Goal: Task Accomplishment & Management: Complete application form

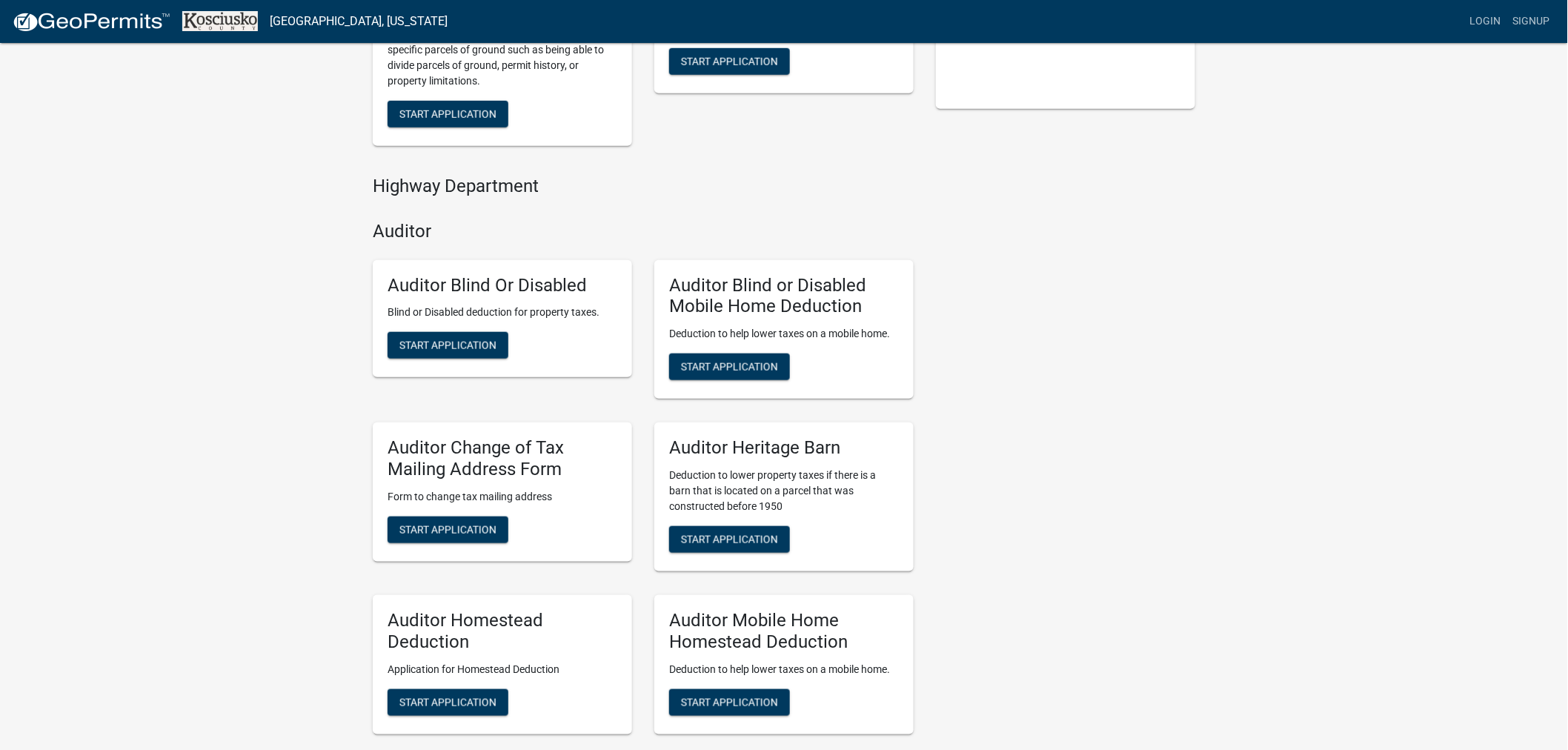
scroll to position [411, 0]
click at [449, 341] on span "Start Application" at bounding box center [448, 344] width 97 height 12
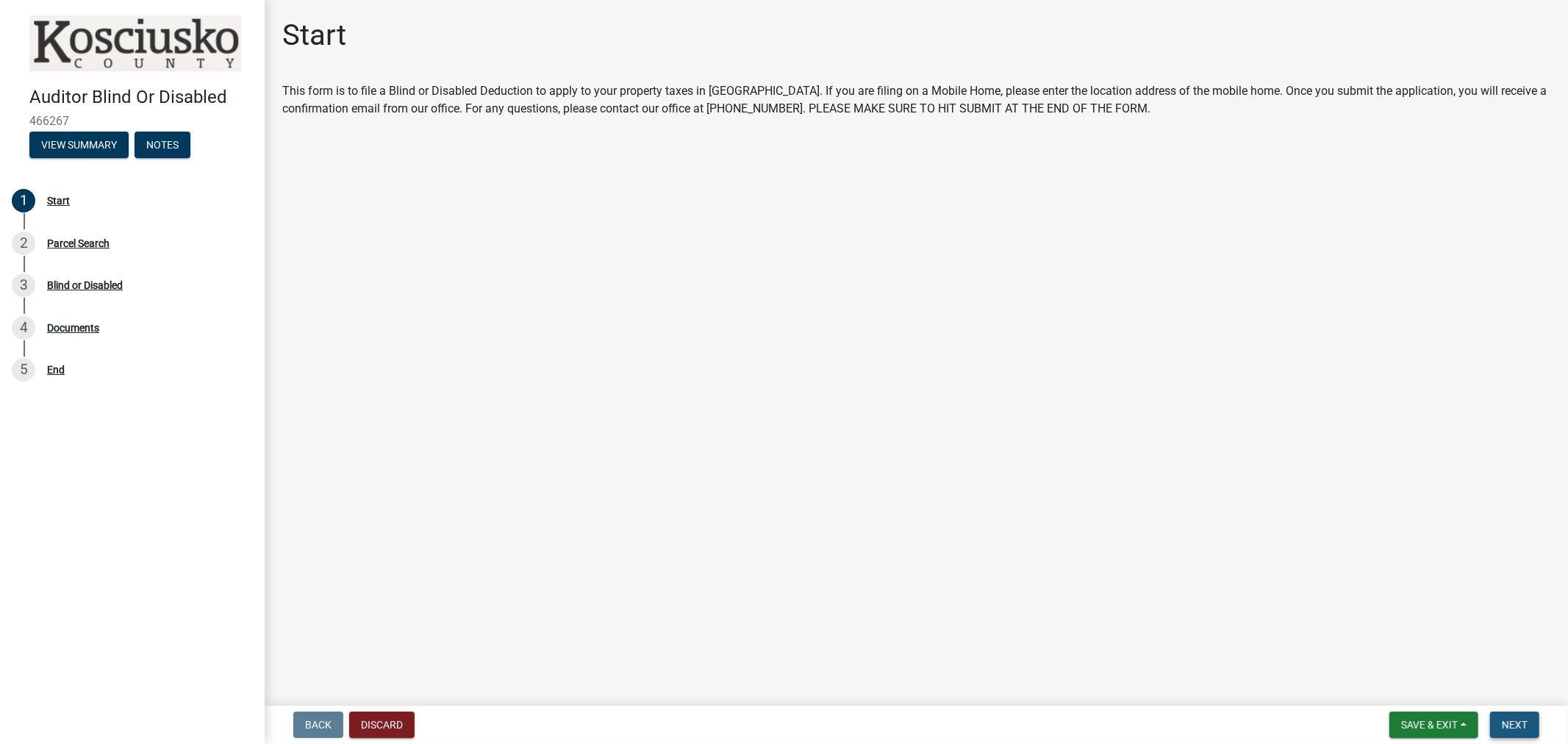
click at [1510, 711] on button "Next" at bounding box center [1514, 724] width 49 height 26
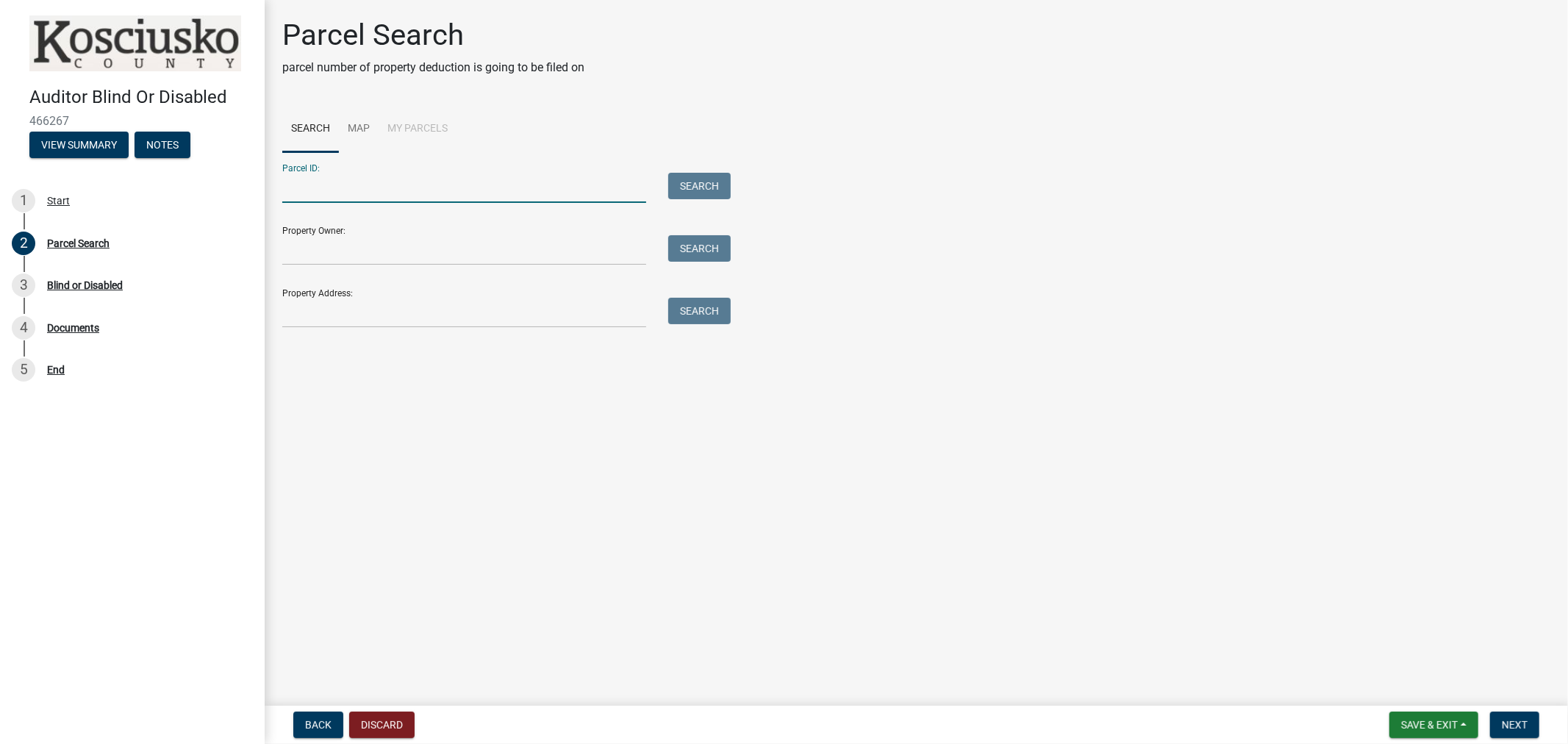
click at [528, 191] on input "Parcel ID:" at bounding box center [464, 188] width 364 height 30
paste input "004-013-035.30A"
type input "004-013-035.30A"
click at [718, 182] on button "Search" at bounding box center [699, 186] width 63 height 26
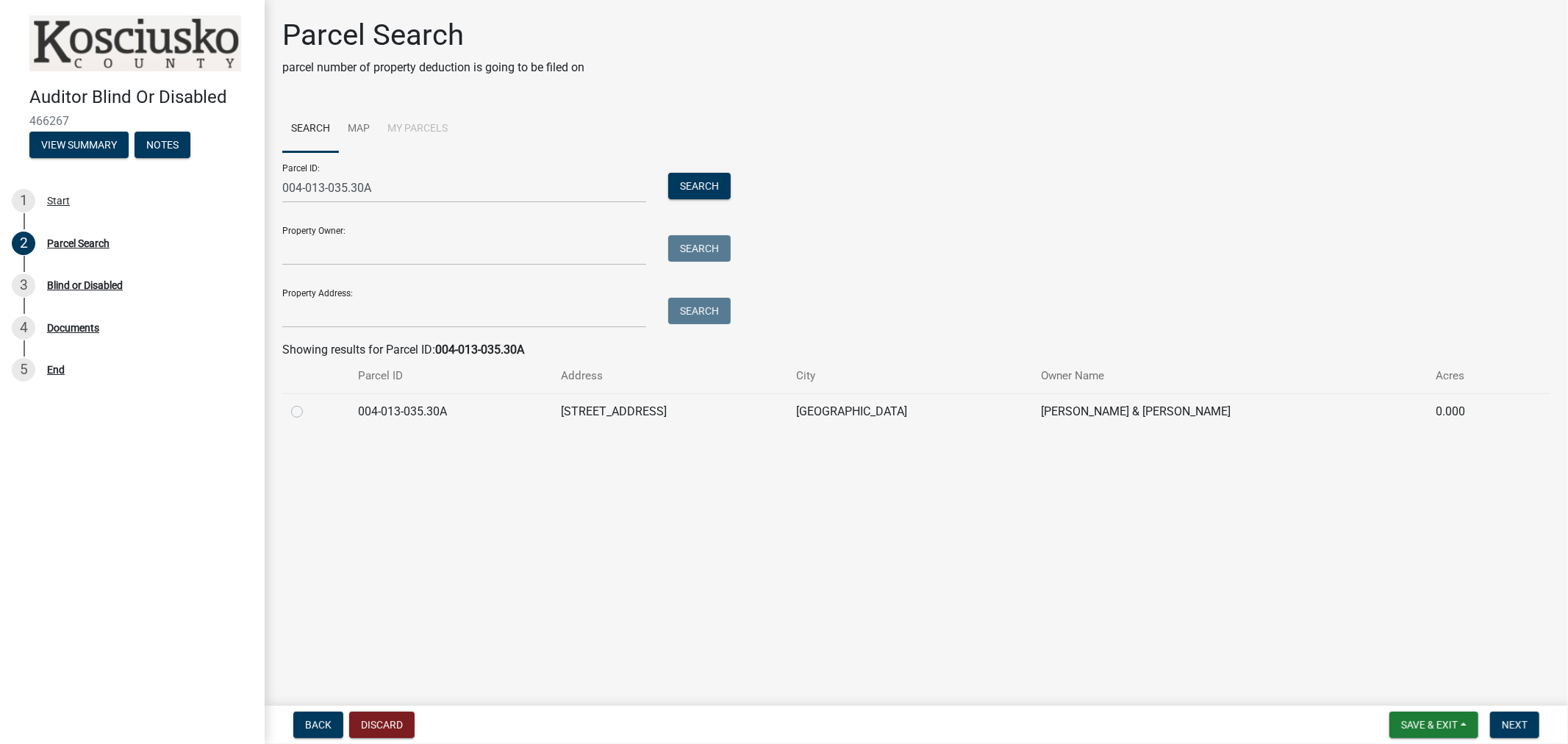
click at [309, 403] on label at bounding box center [309, 403] width 0 height 0
click at [309, 412] on input "radio" at bounding box center [313, 407] width 9 height 9
radio input "true"
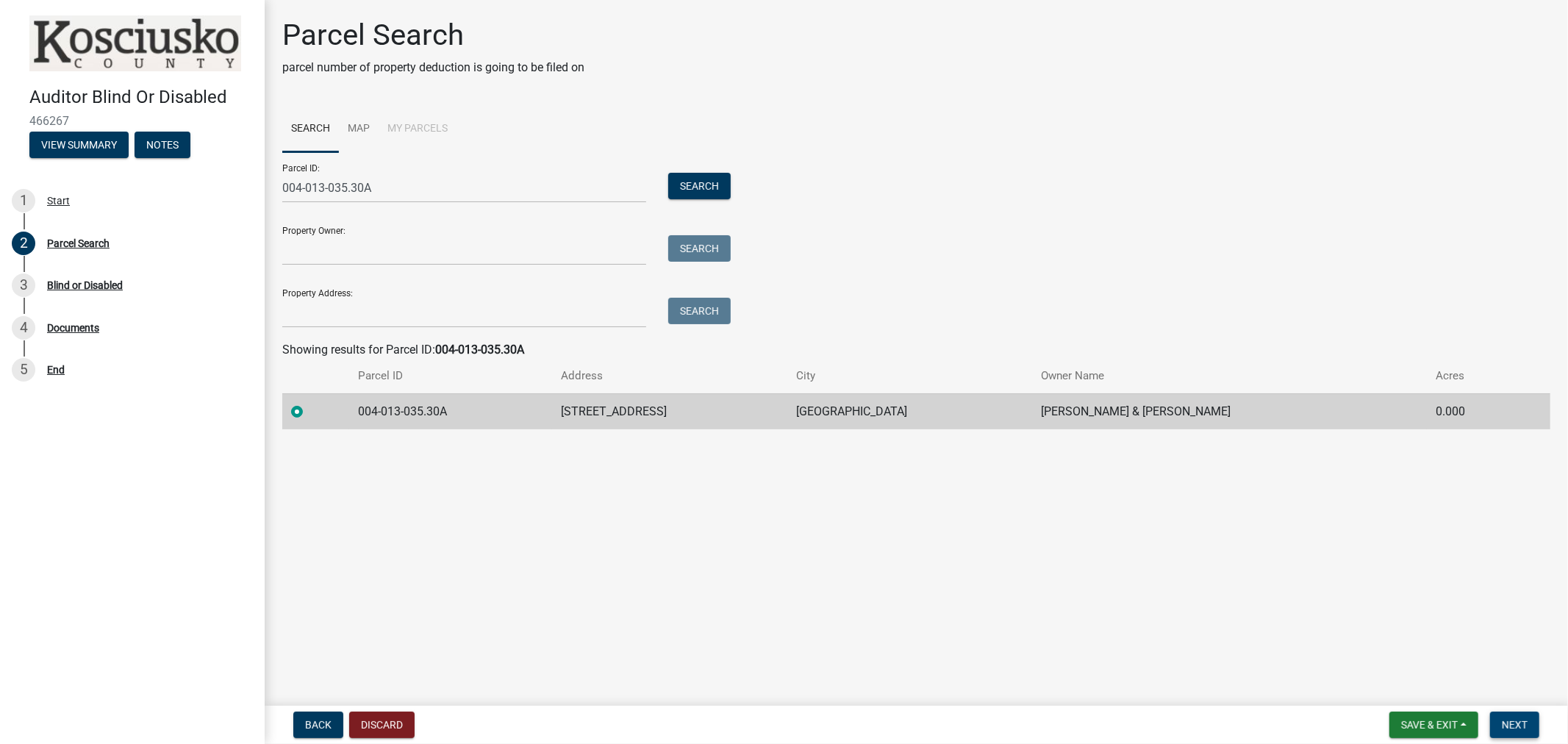
click at [1500, 724] on button "Next" at bounding box center [1514, 724] width 49 height 26
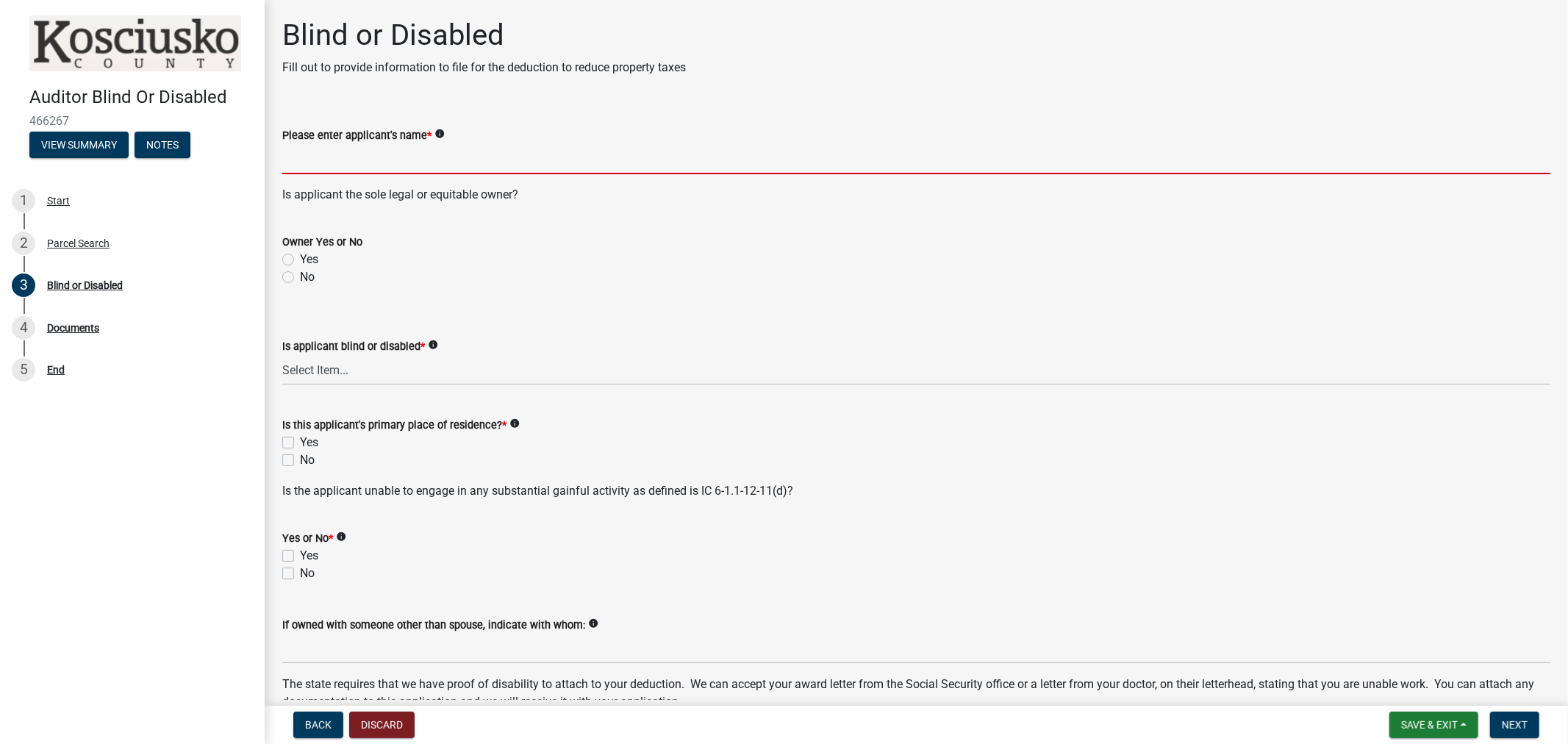
drag, startPoint x: 413, startPoint y: 166, endPoint x: 424, endPoint y: 168, distance: 11.2
click at [413, 166] on input "Please enter applicant's name *" at bounding box center [916, 158] width 1268 height 30
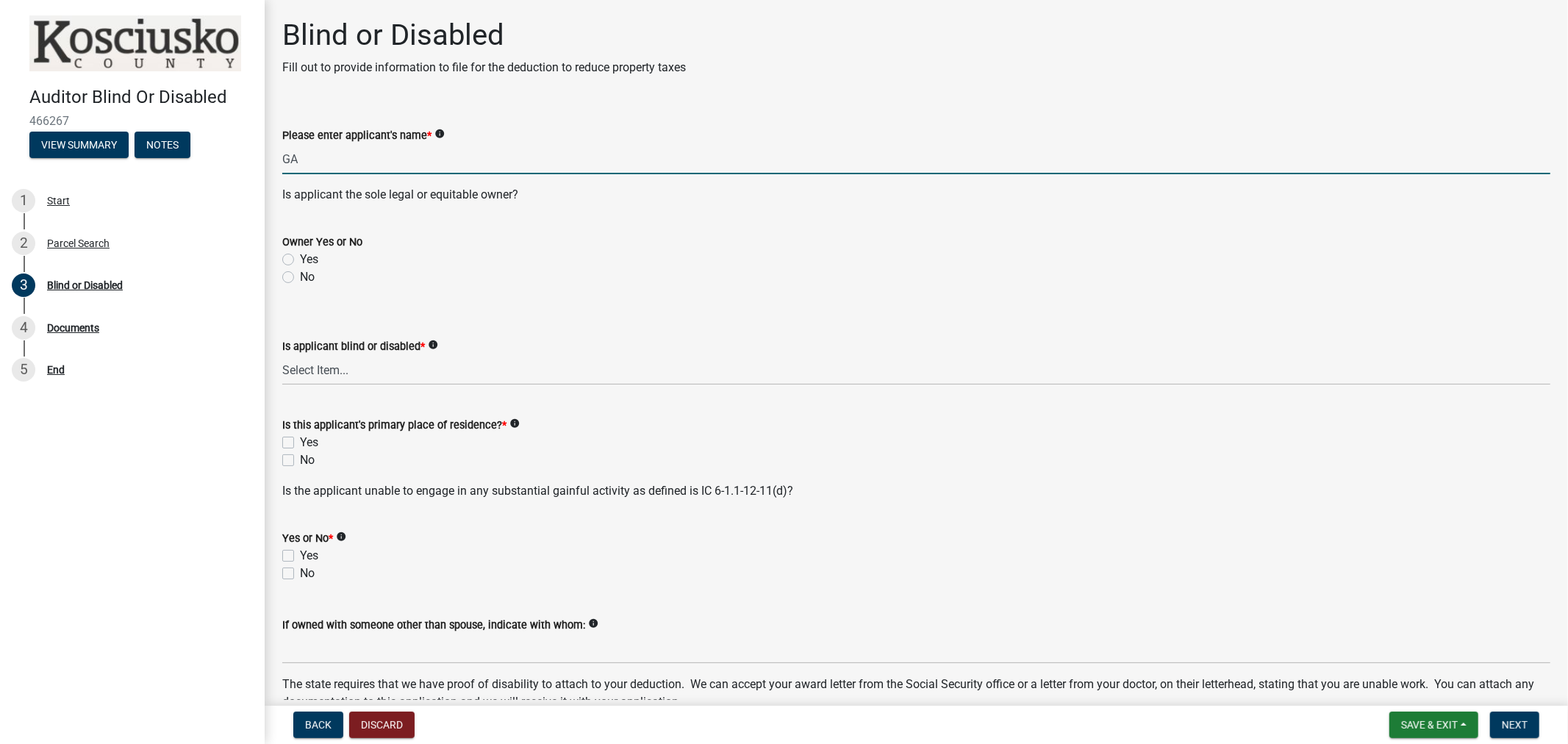
type input "G"
type input "[PERSON_NAME]"
click at [300, 262] on label "Yes" at bounding box center [309, 259] width 18 height 17
click at [300, 260] on input "Yes" at bounding box center [304, 255] width 9 height 9
radio input "true"
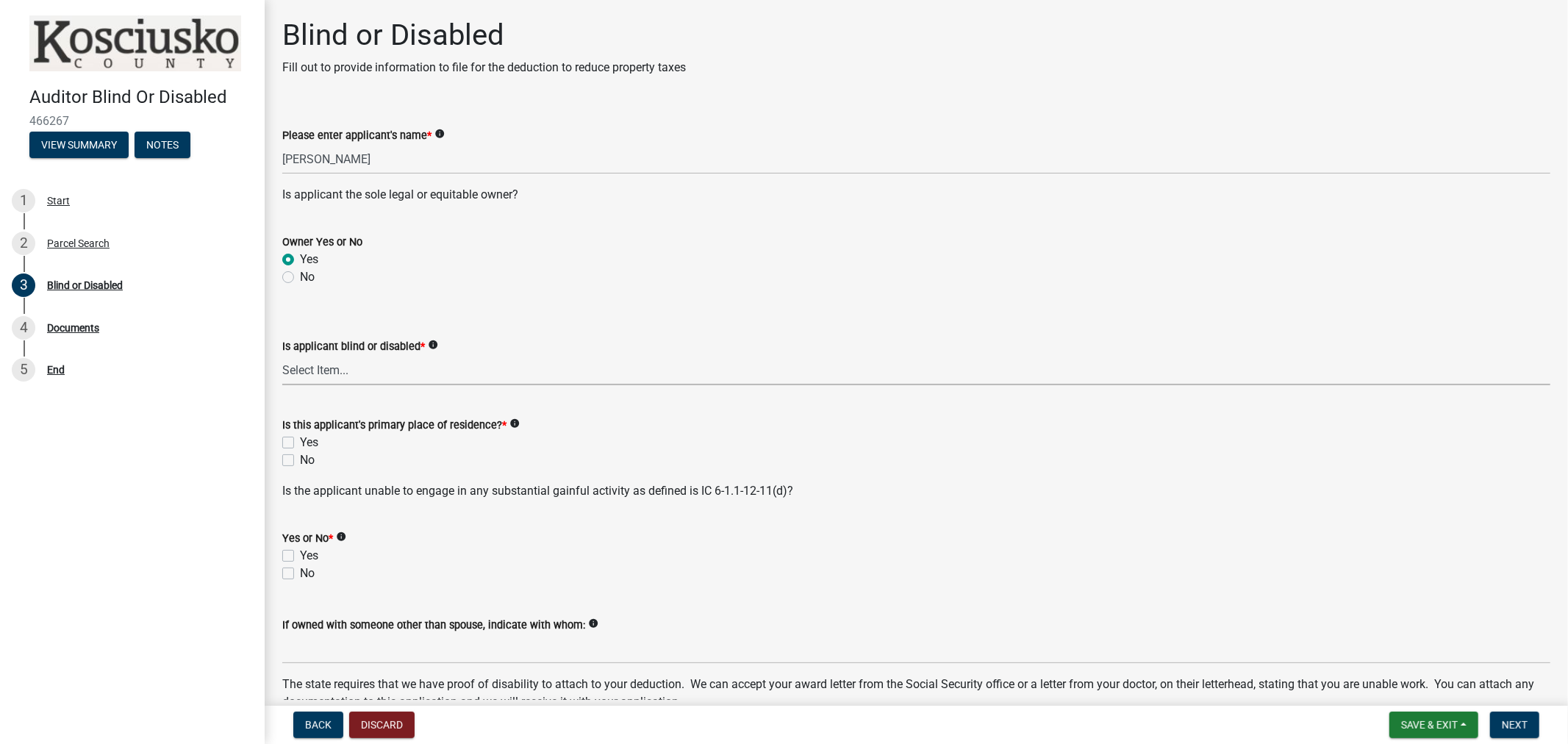
click at [339, 372] on select "Select Item... Blind Disabled" at bounding box center [916, 370] width 1268 height 30
click at [282, 355] on select "Select Item... Blind Disabled" at bounding box center [916, 370] width 1268 height 30
select select "123e3073-0717-4c42-8c8b-35701fbb9ccb"
click at [296, 442] on div "Yes" at bounding box center [916, 442] width 1268 height 17
click at [300, 445] on label "Yes" at bounding box center [309, 442] width 18 height 17
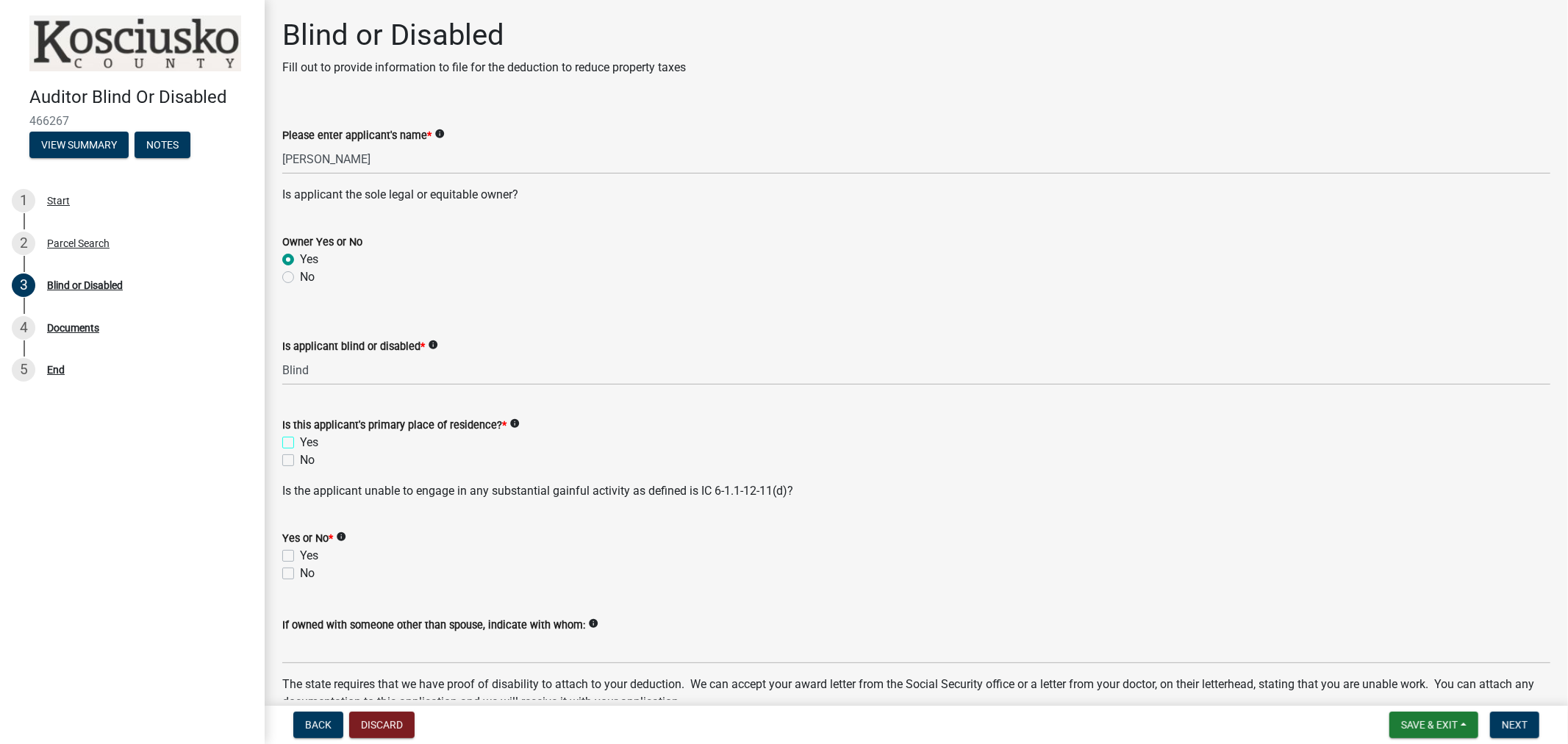
click at [300, 443] on input "Yes" at bounding box center [304, 438] width 9 height 9
checkbox input "true"
checkbox input "false"
click at [300, 558] on label "Yes" at bounding box center [309, 555] width 18 height 17
click at [300, 556] on input "Yes" at bounding box center [304, 552] width 9 height 9
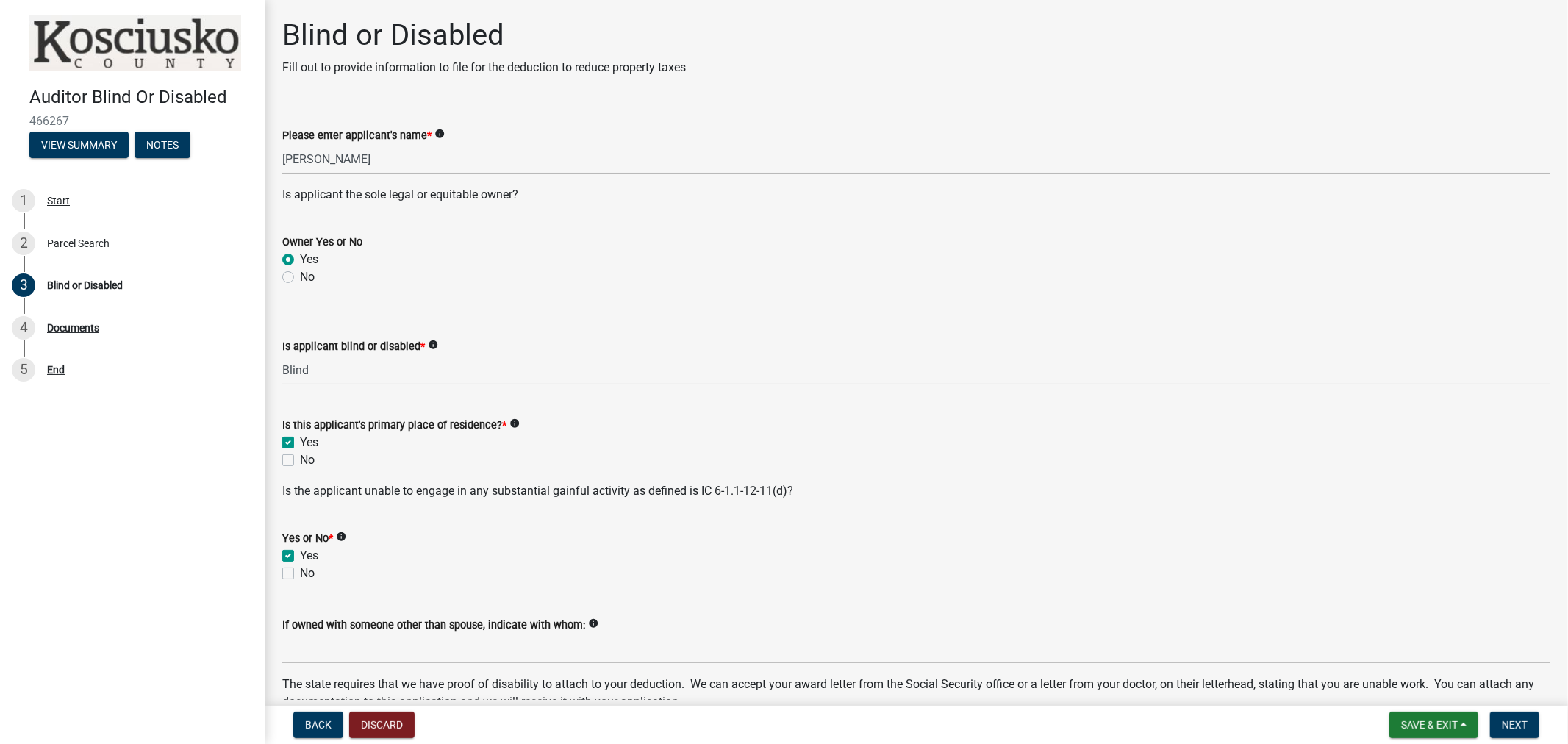
checkbox input "true"
checkbox input "false"
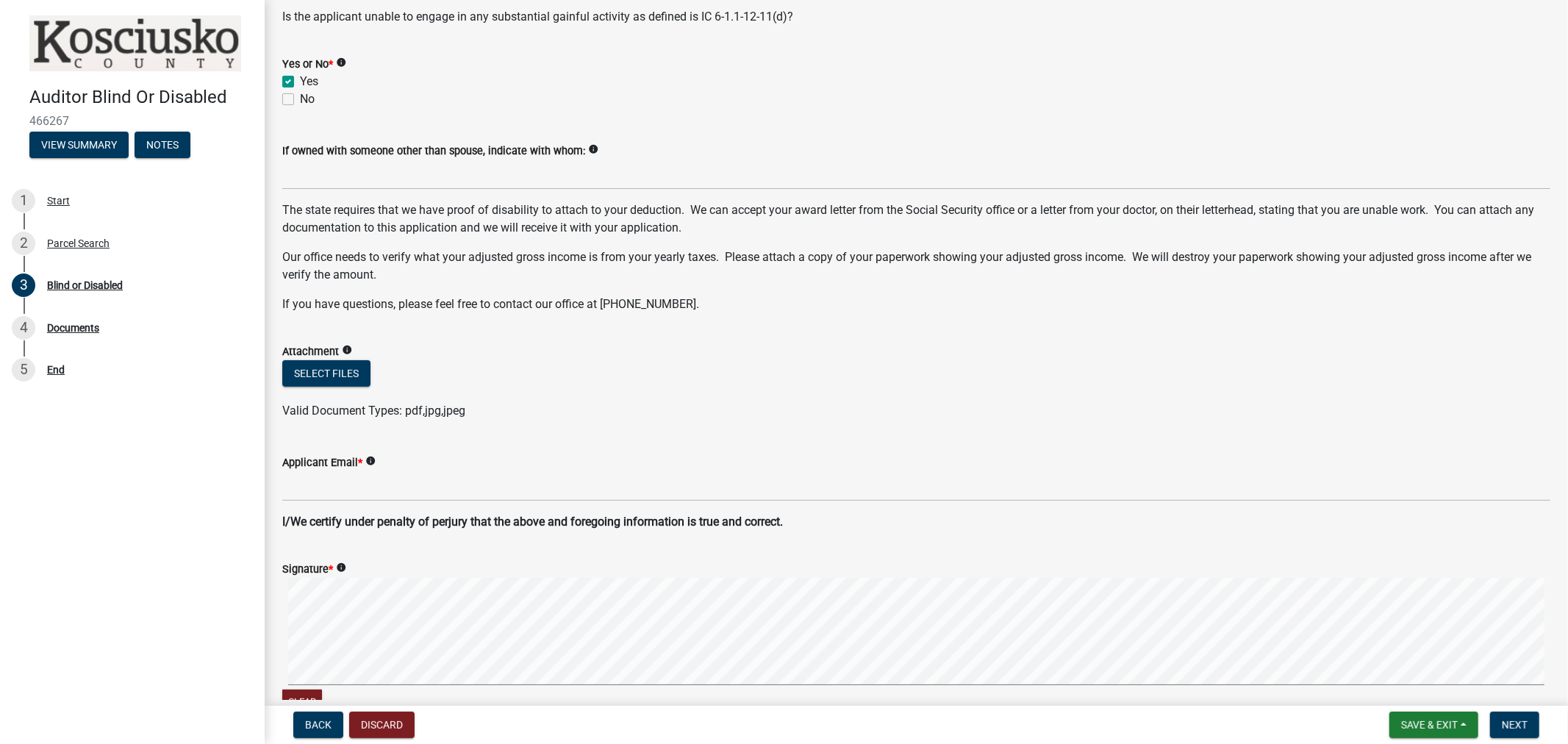
scroll to position [490, 0]
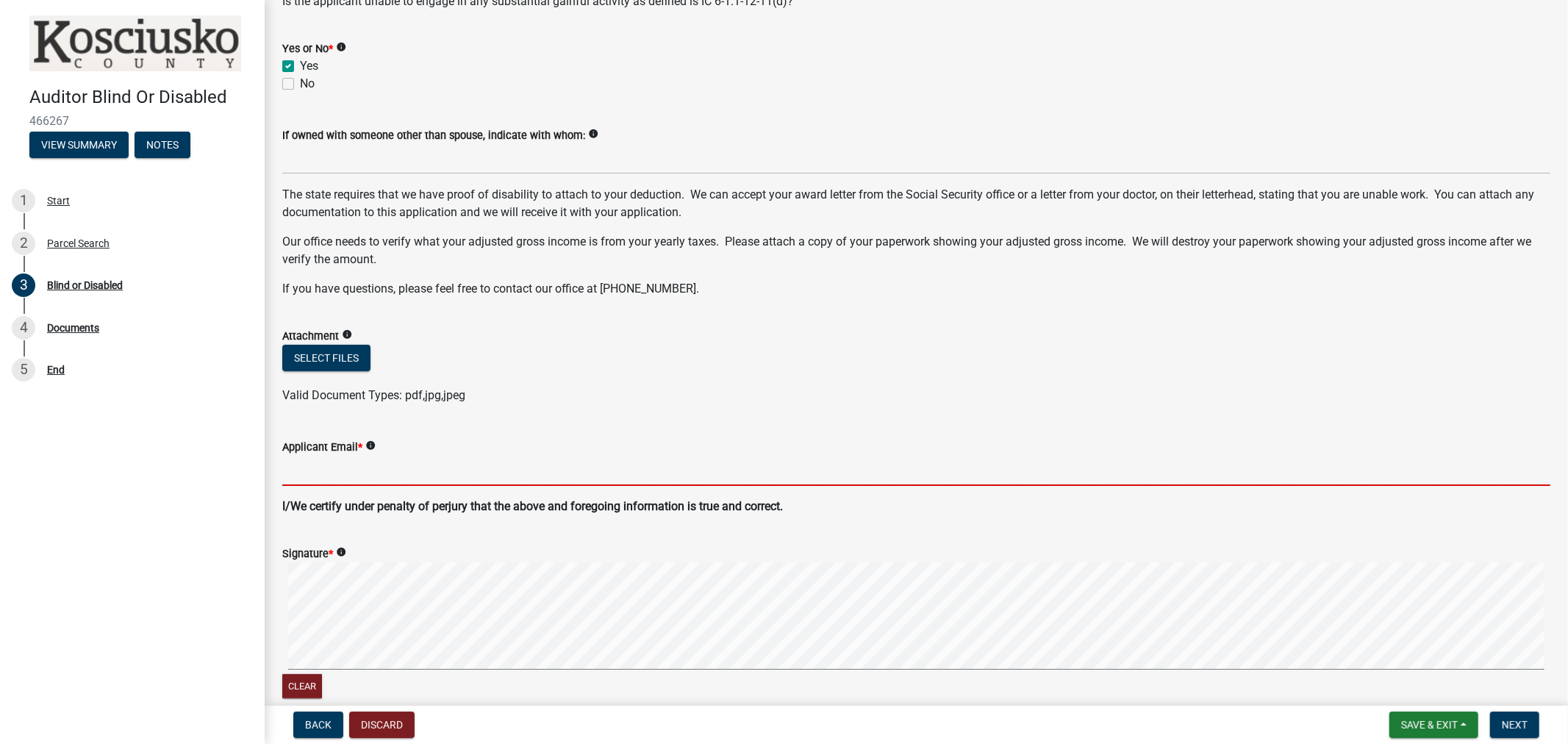
click at [341, 471] on input "Applicant Email *" at bounding box center [916, 470] width 1268 height 30
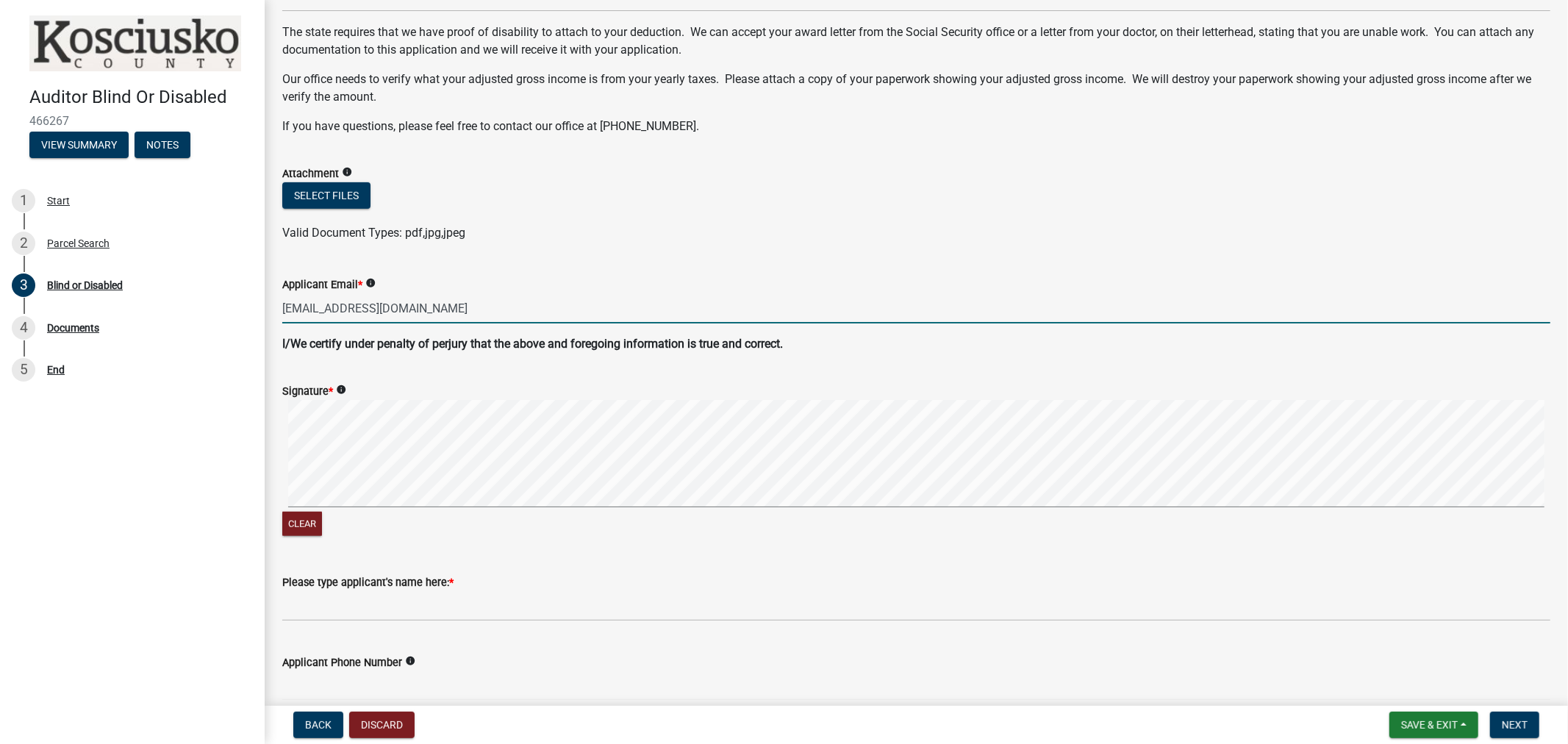
scroll to position [653, 0]
click at [333, 520] on div "Clear" at bounding box center [916, 468] width 1268 height 139
type input "[EMAIL_ADDRESS][DOMAIN_NAME]"
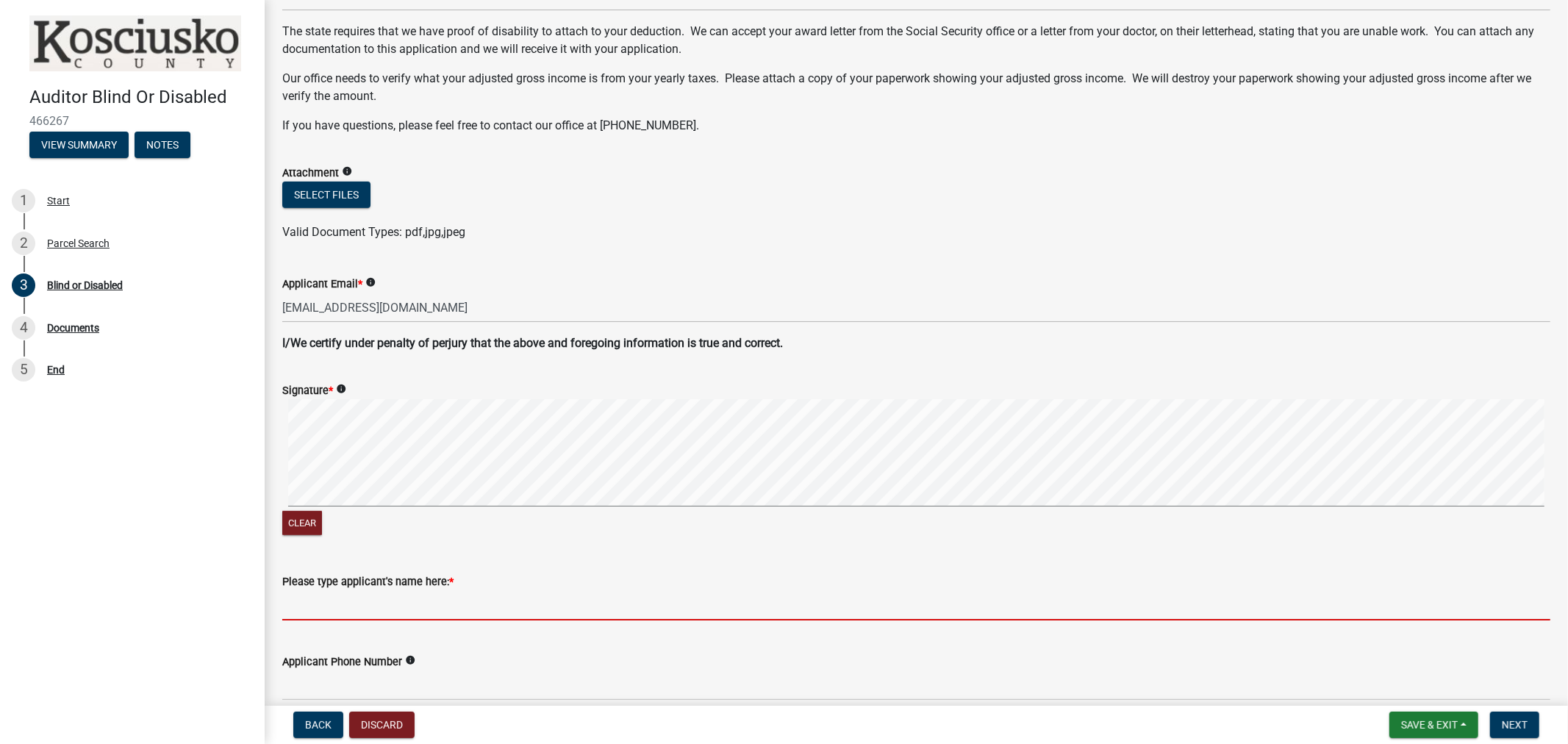
click at [324, 613] on input "Please type applicant's name here: *" at bounding box center [916, 605] width 1268 height 30
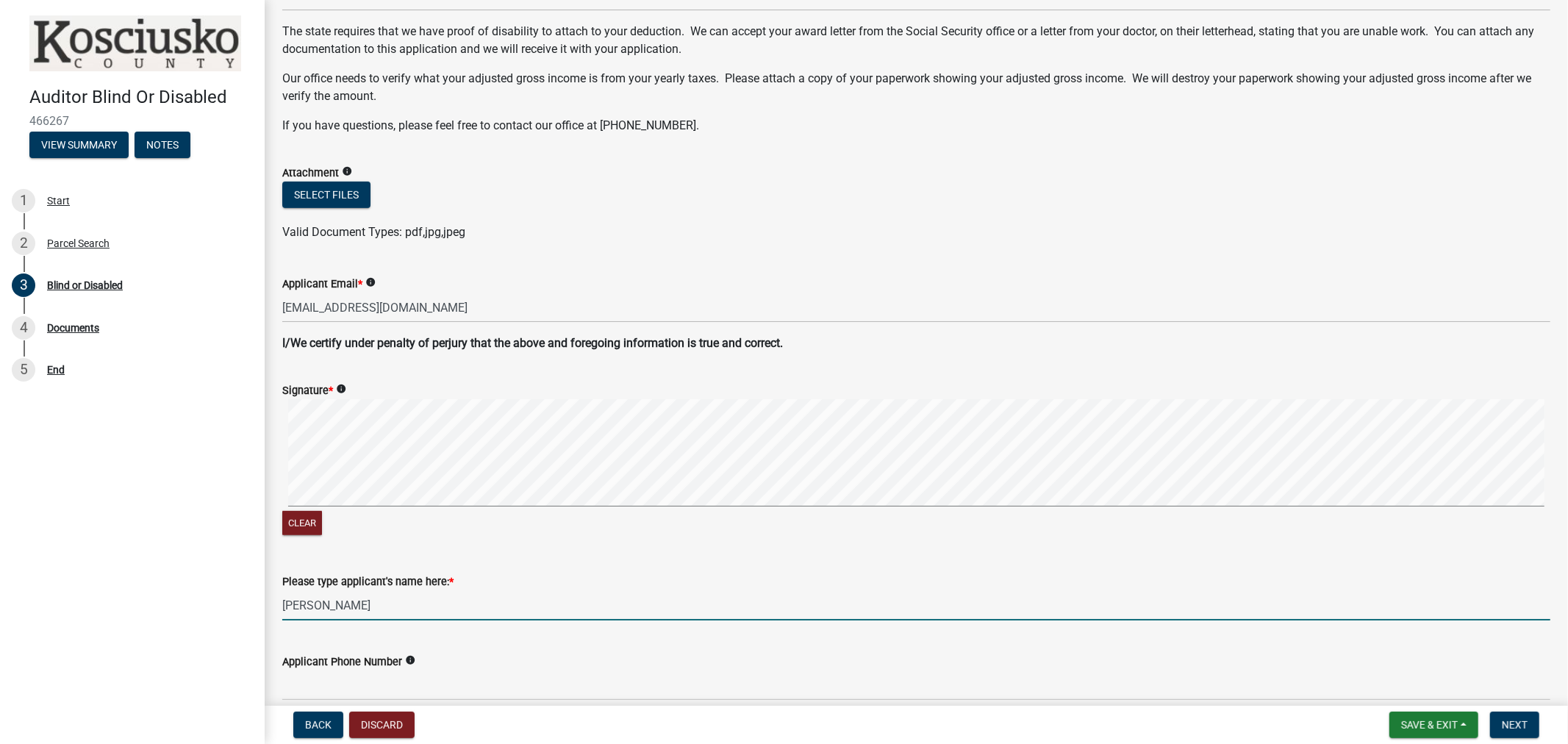
scroll to position [801, 0]
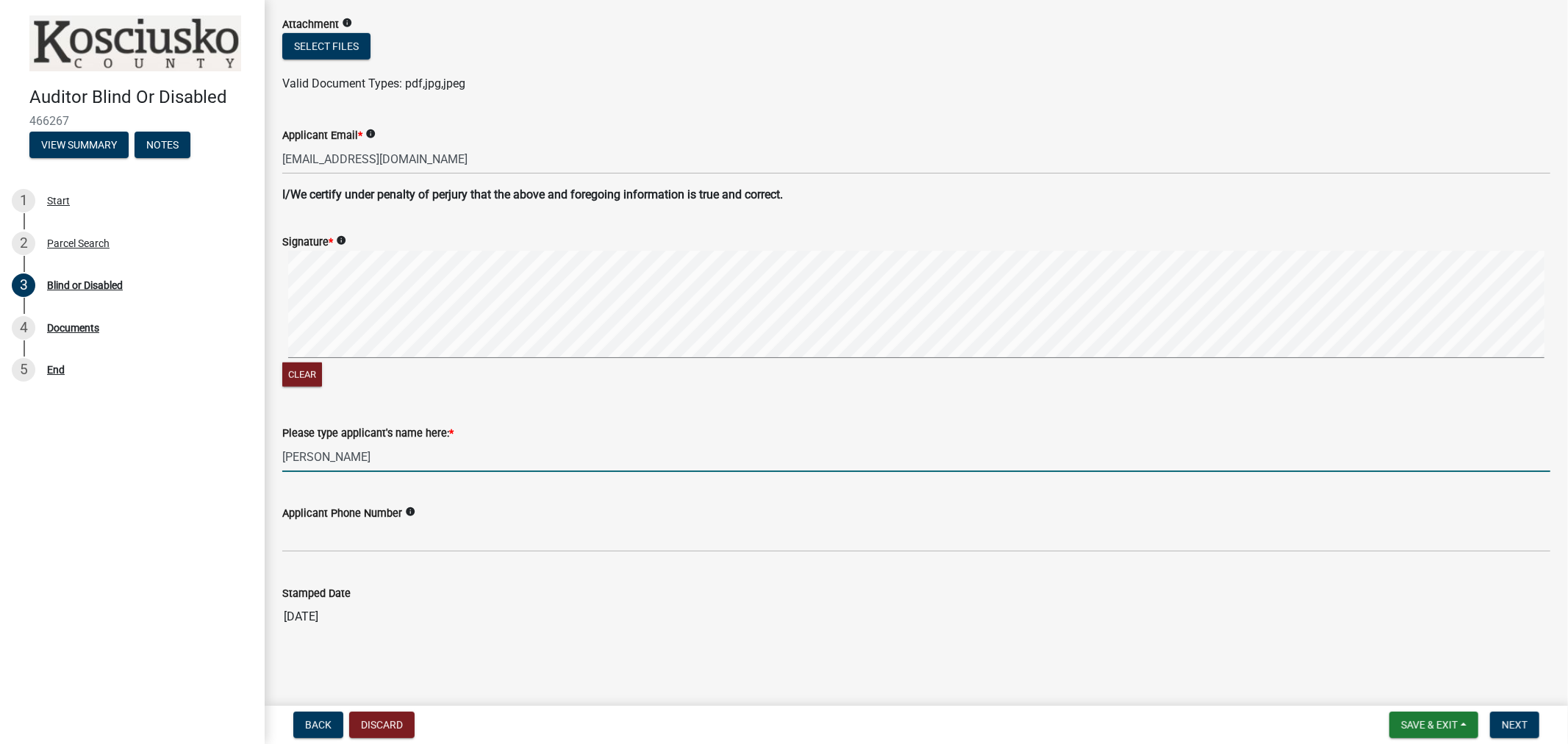
type input "[PERSON_NAME]"
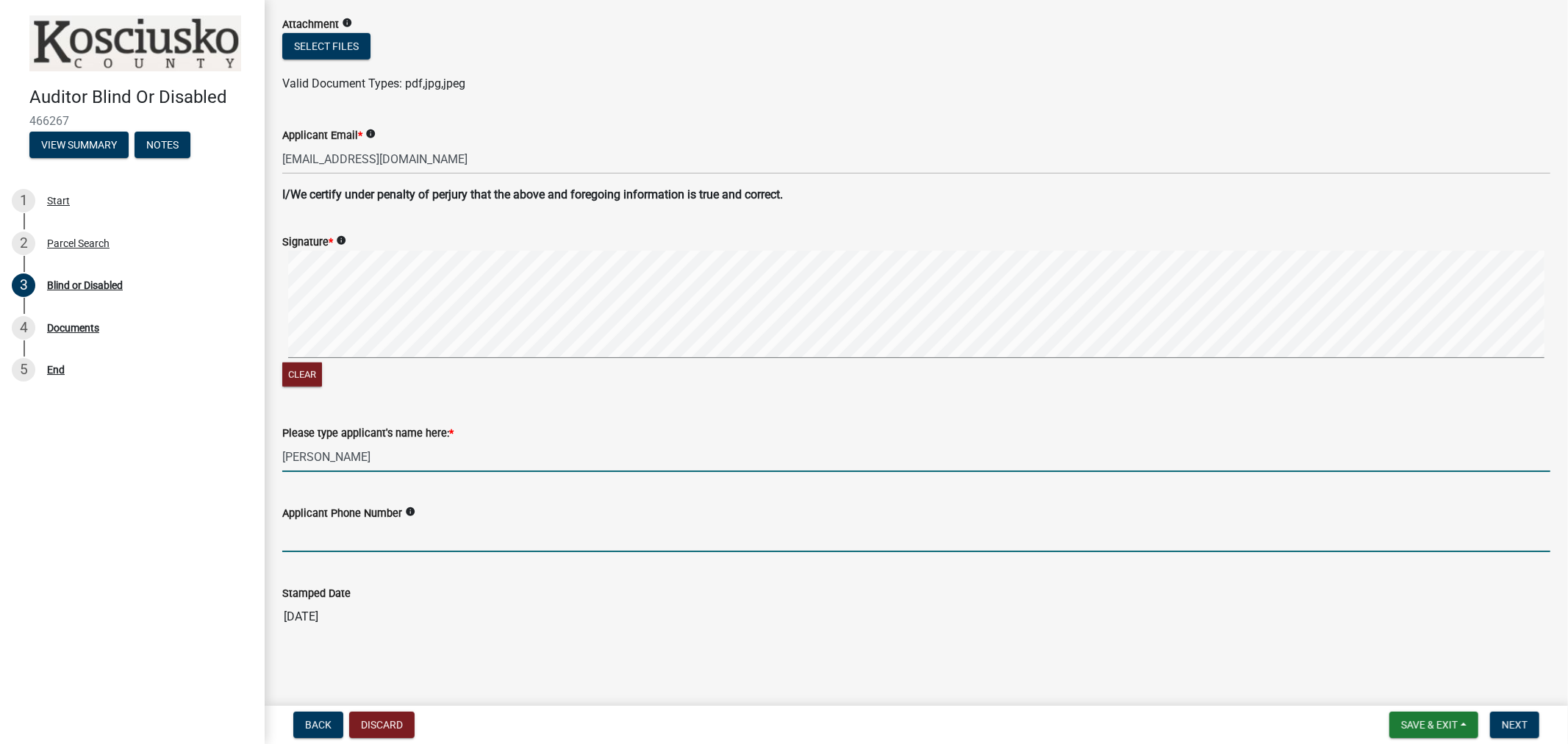
click at [392, 548] on input "Applicant Phone Number" at bounding box center [916, 536] width 1268 height 30
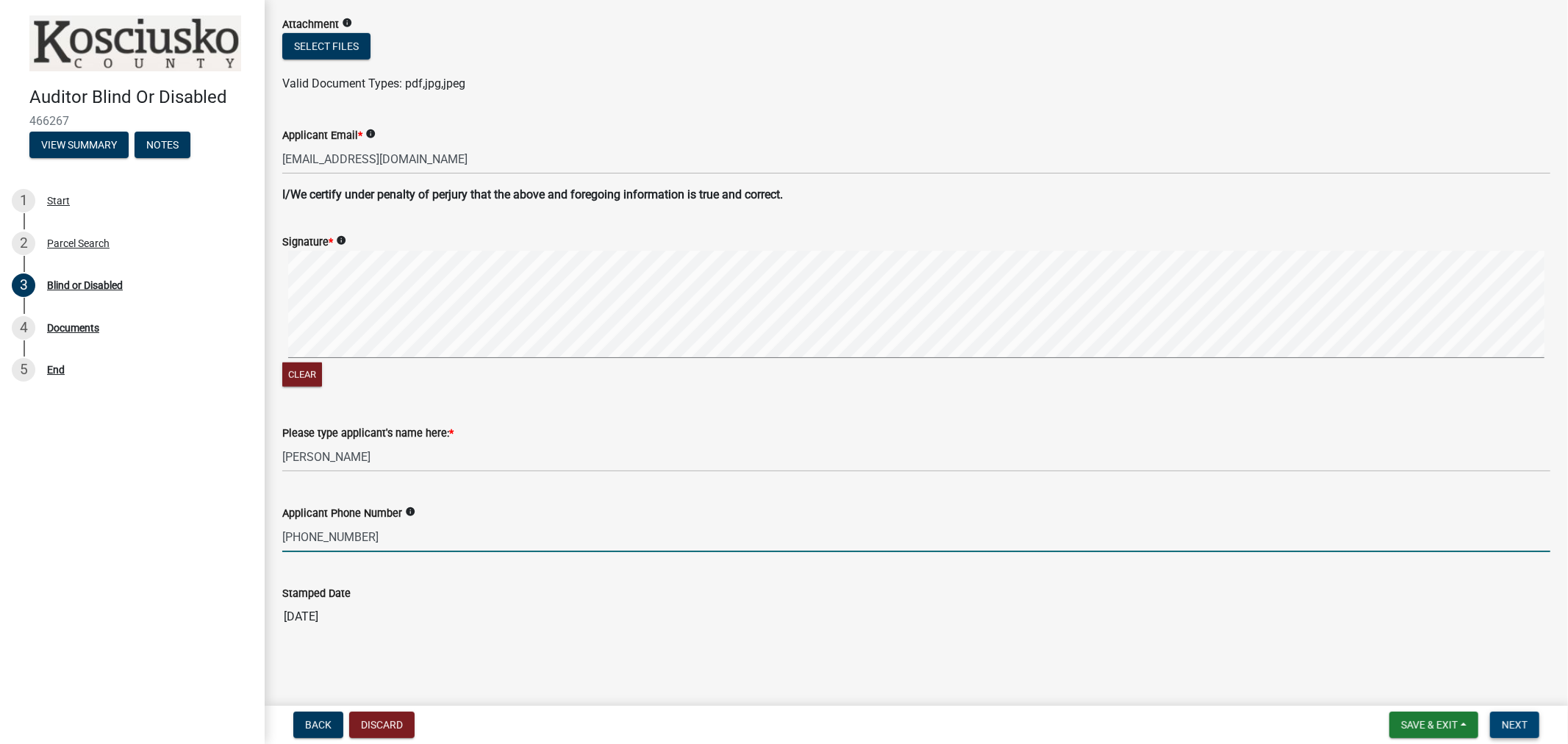
type input "[PHONE_NUMBER]"
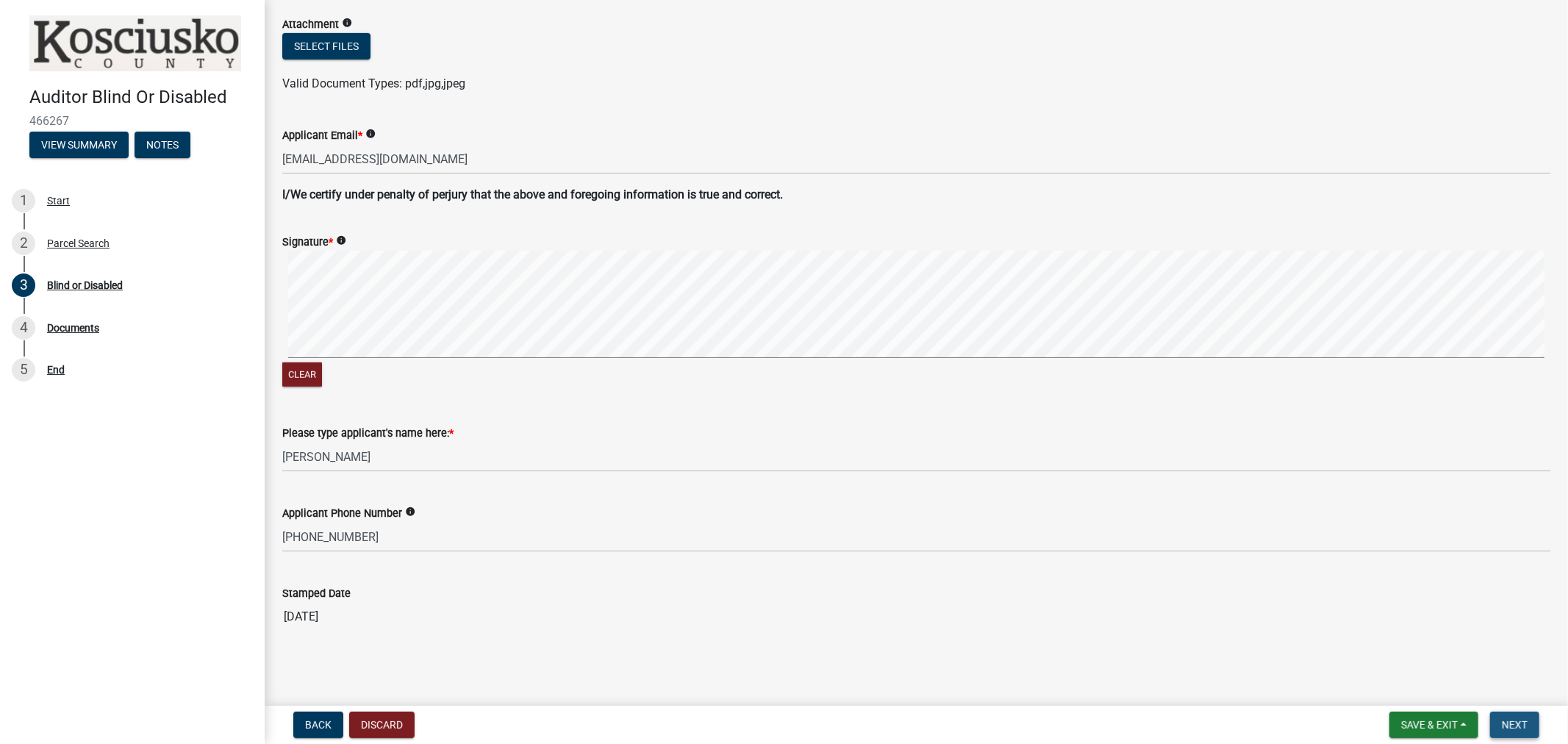
click at [1520, 727] on span "Next" at bounding box center [1514, 724] width 25 height 12
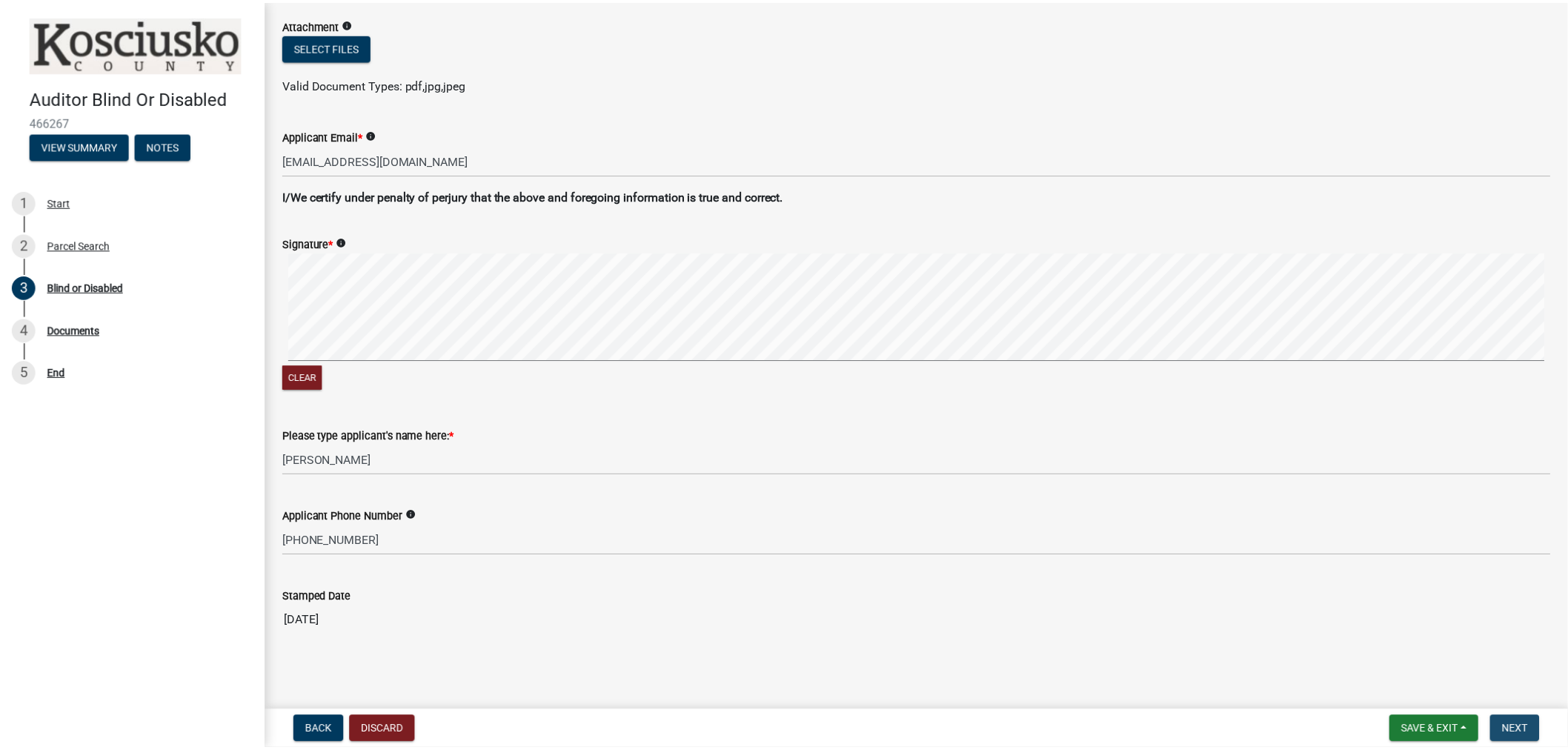
scroll to position [0, 0]
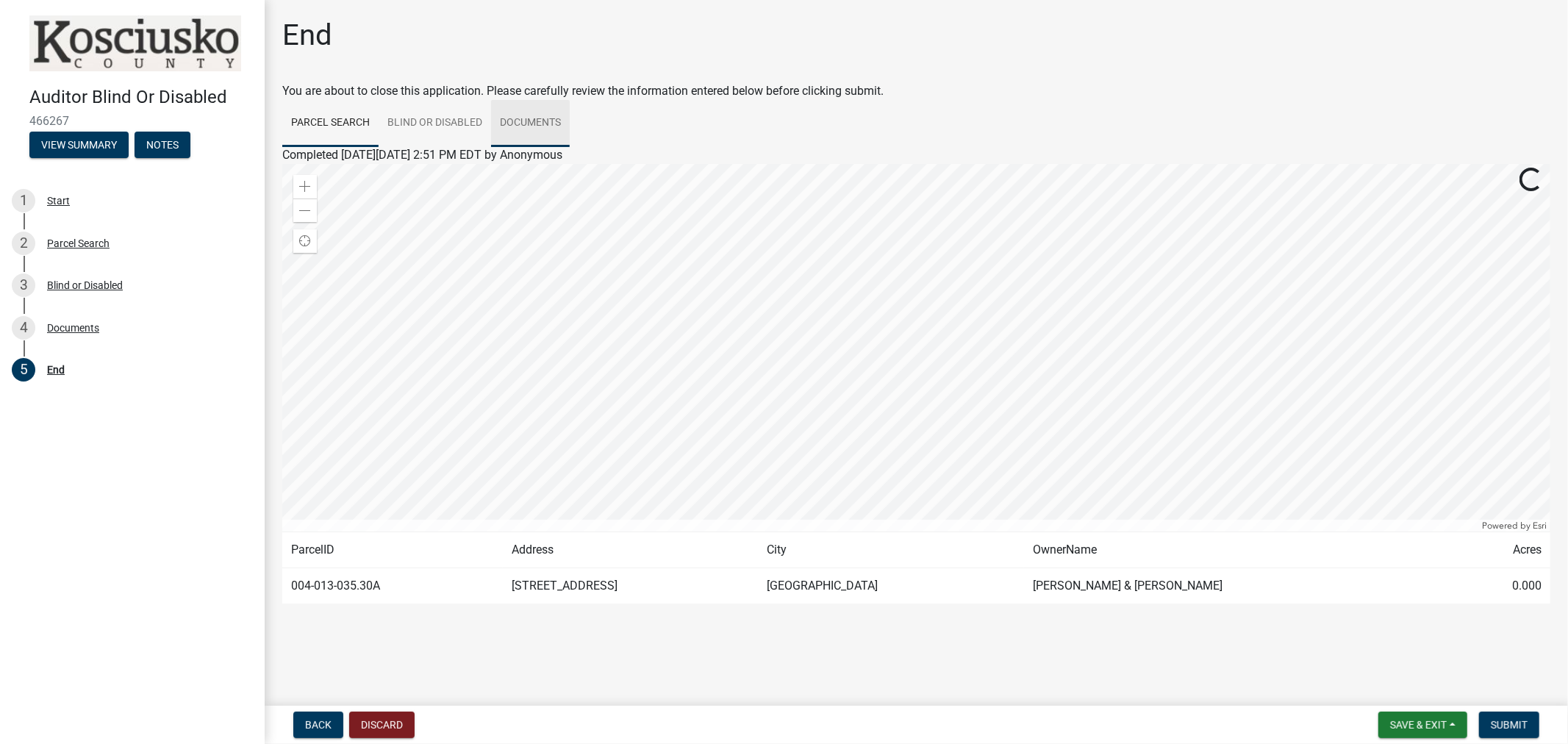
click at [514, 123] on link "Documents" at bounding box center [530, 124] width 78 height 47
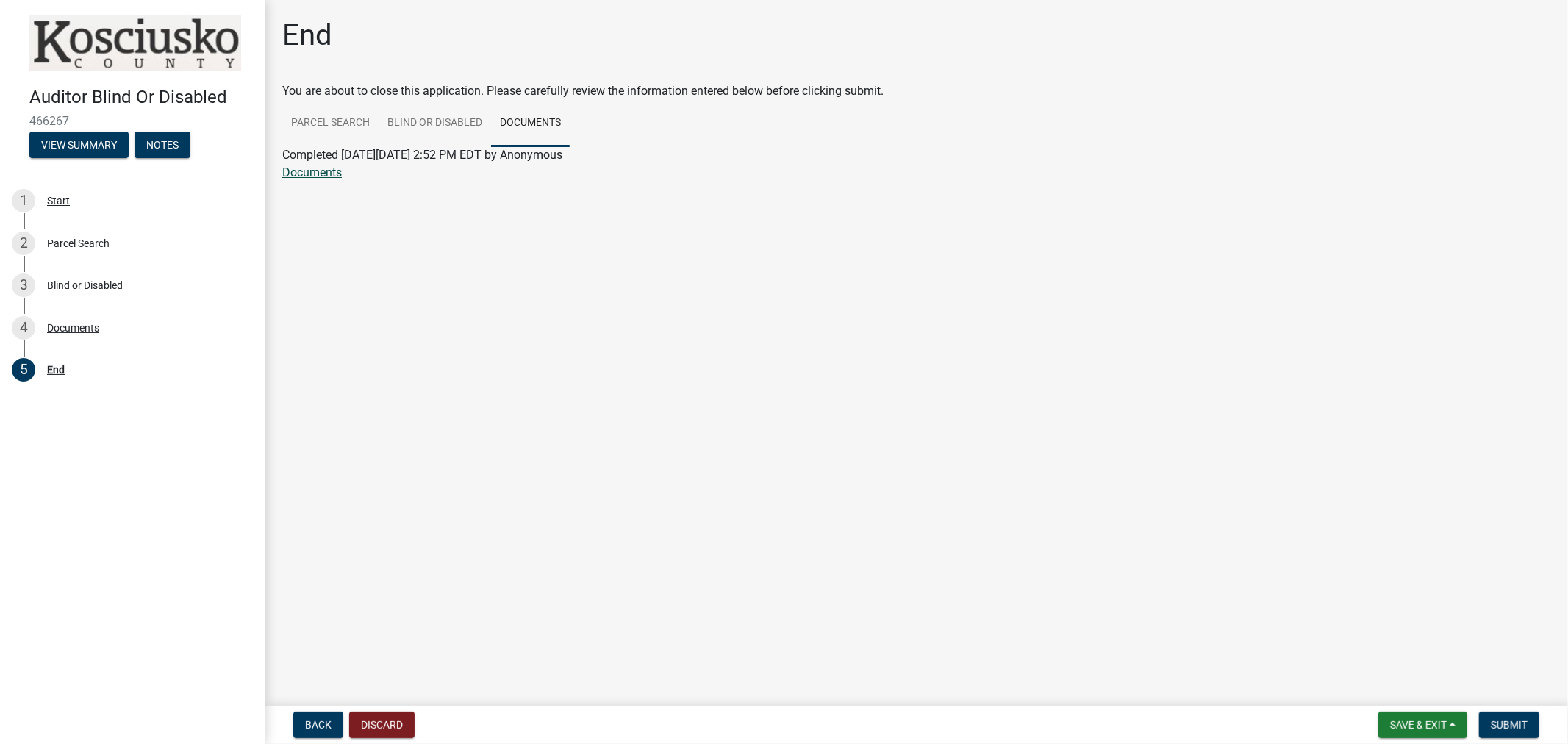
click at [313, 172] on link "Documents" at bounding box center [311, 172] width 59 height 14
click at [1504, 725] on span "Submit" at bounding box center [1509, 724] width 36 height 12
